Goal: Information Seeking & Learning: Understand process/instructions

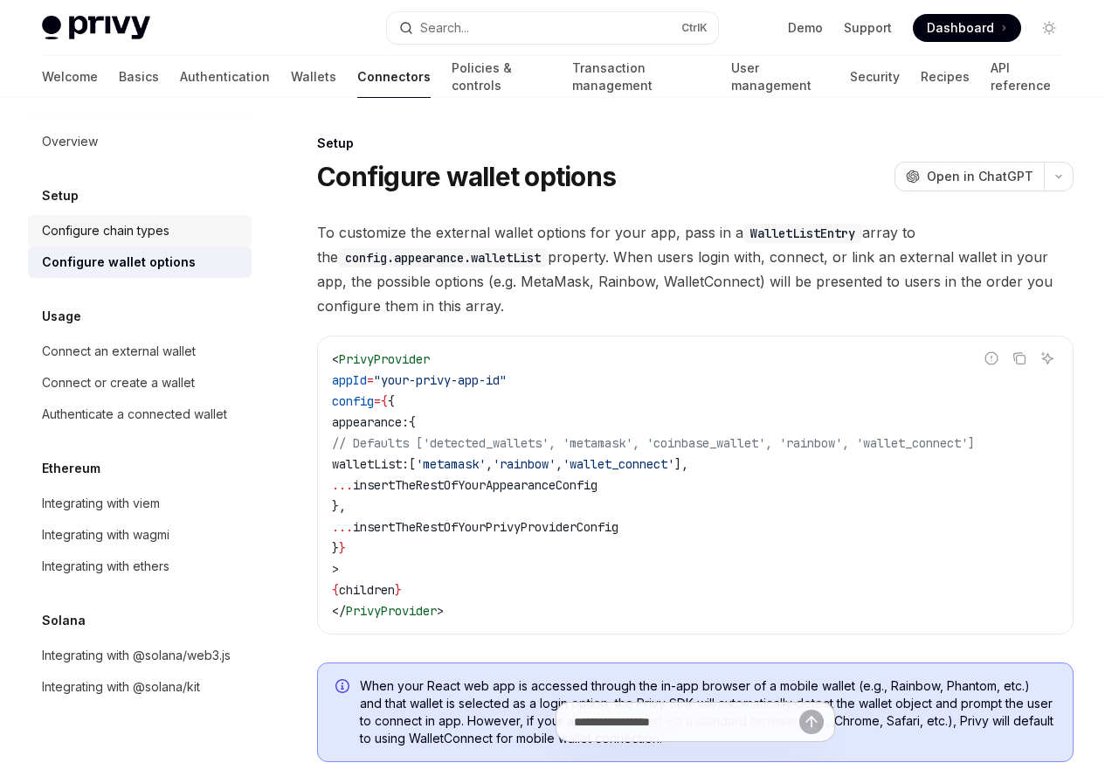
click at [107, 236] on div "Configure chain types" at bounding box center [106, 230] width 128 height 21
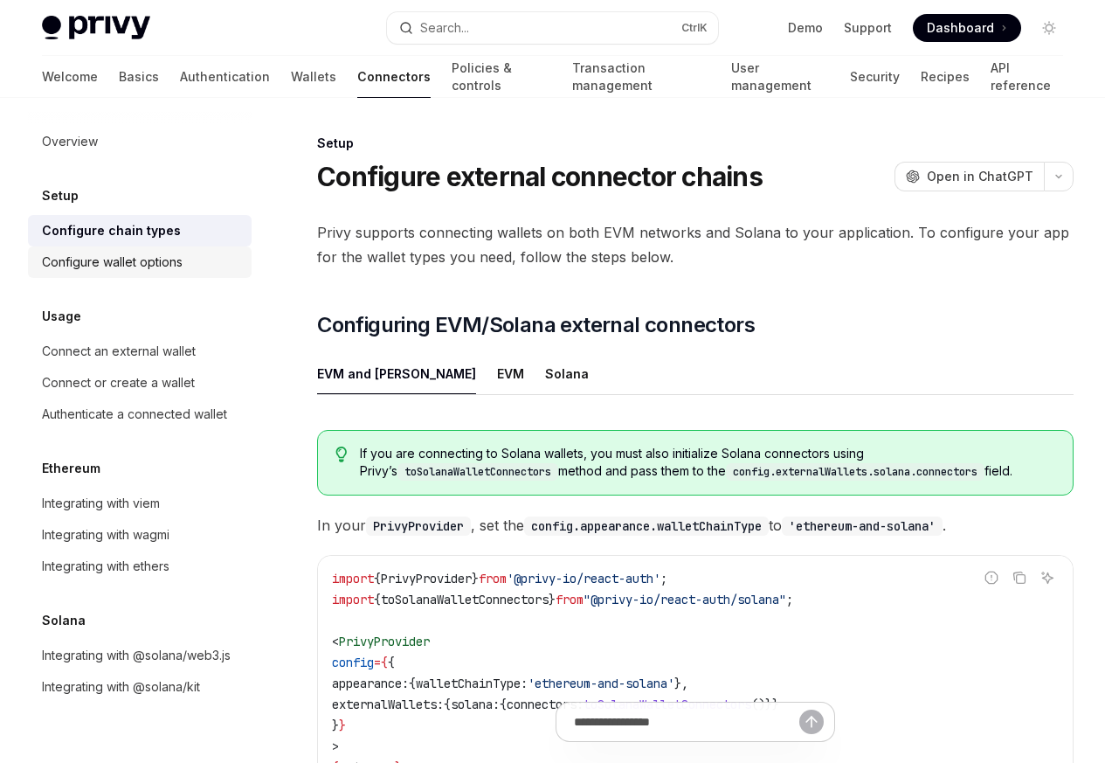
click at [83, 263] on div "Configure wallet options" at bounding box center [112, 262] width 141 height 21
type textarea "*"
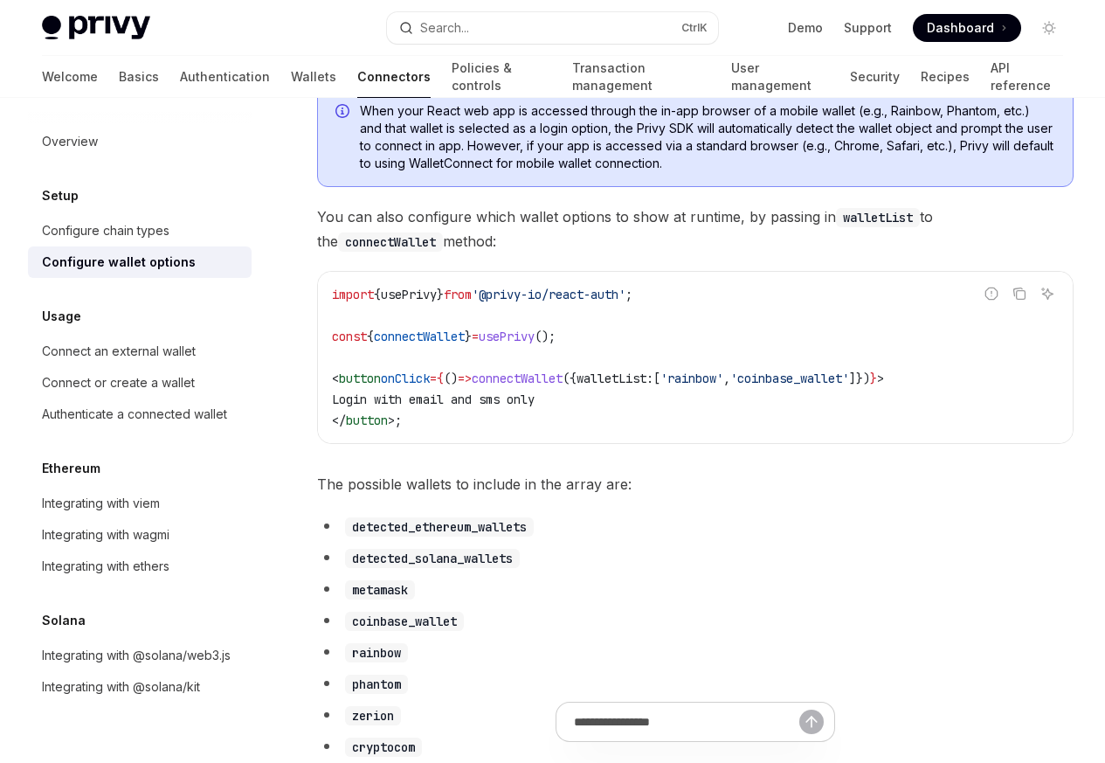
scroll to position [629, 0]
